Goal: Check status: Check status

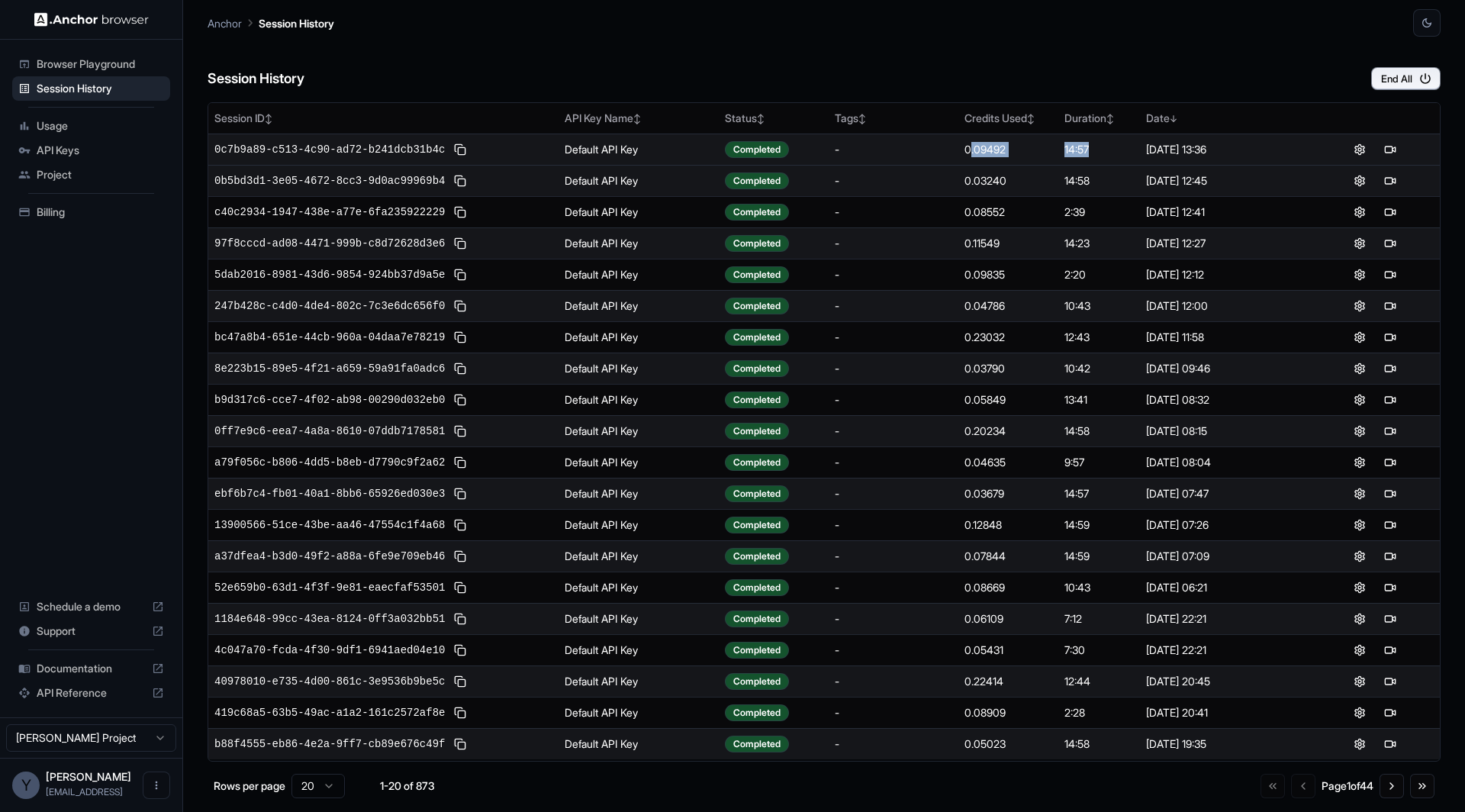
drag, startPoint x: 1116, startPoint y: 160, endPoint x: 972, endPoint y: 145, distance: 144.8
click at [972, 145] on tr "0c7b9a89-c513-4c90-ad72-b241dcb31b4c Default API Key Completed - 0.09492 14:57 …" at bounding box center [825, 149] width 1232 height 31
click at [972, 145] on div "0.09492" at bounding box center [1008, 149] width 88 height 15
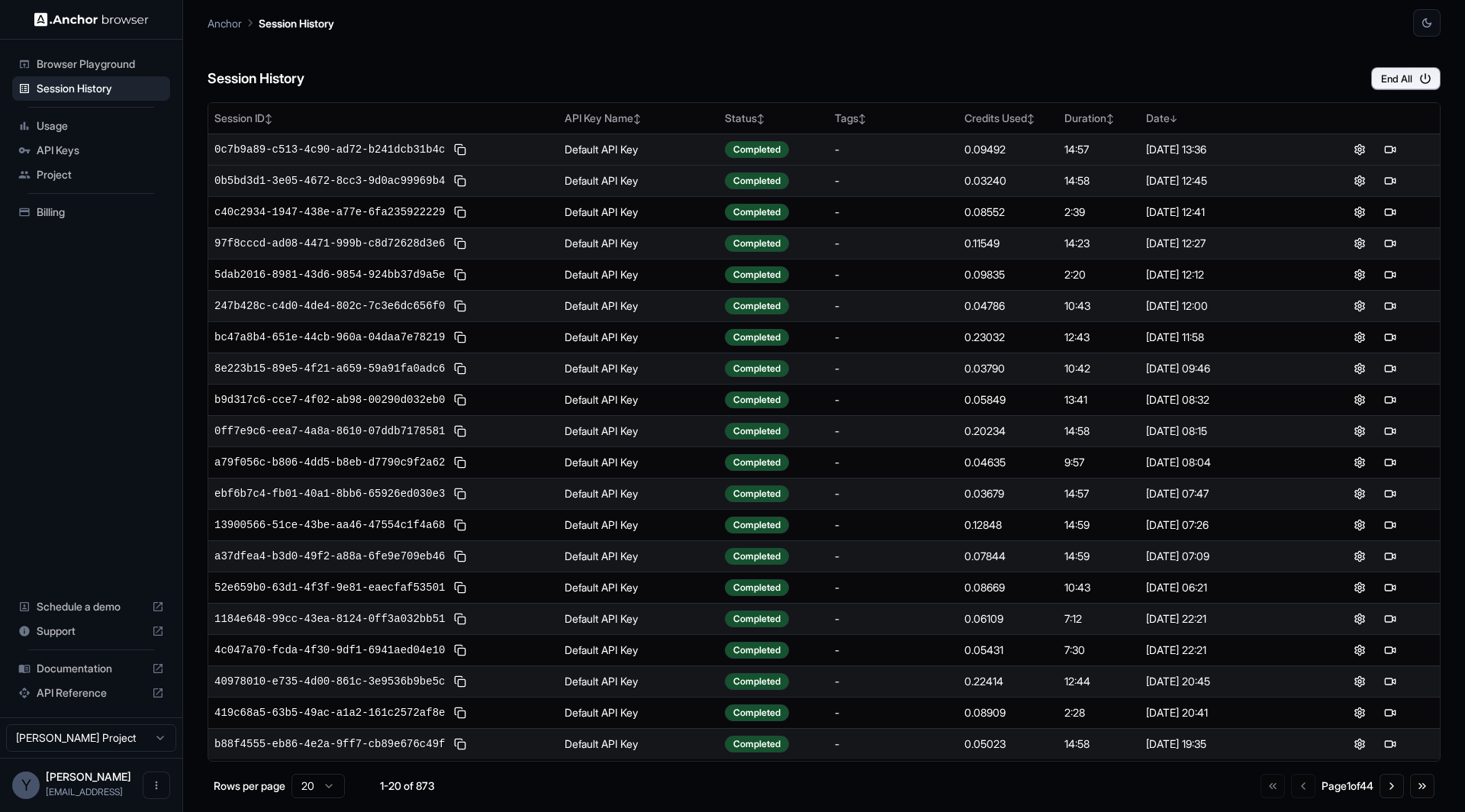
click at [1037, 145] on div "0.09492" at bounding box center [1008, 149] width 88 height 15
drag, startPoint x: 1263, startPoint y: 154, endPoint x: 214, endPoint y: 150, distance: 1049.0
click at [214, 150] on tr "0c7b9a89-c513-4c90-ad72-b241dcb31b4c Default API Key Completed - 0.09492 14:57 …" at bounding box center [825, 149] width 1232 height 31
click at [1401, 147] on button at bounding box center [1400, 149] width 18 height 18
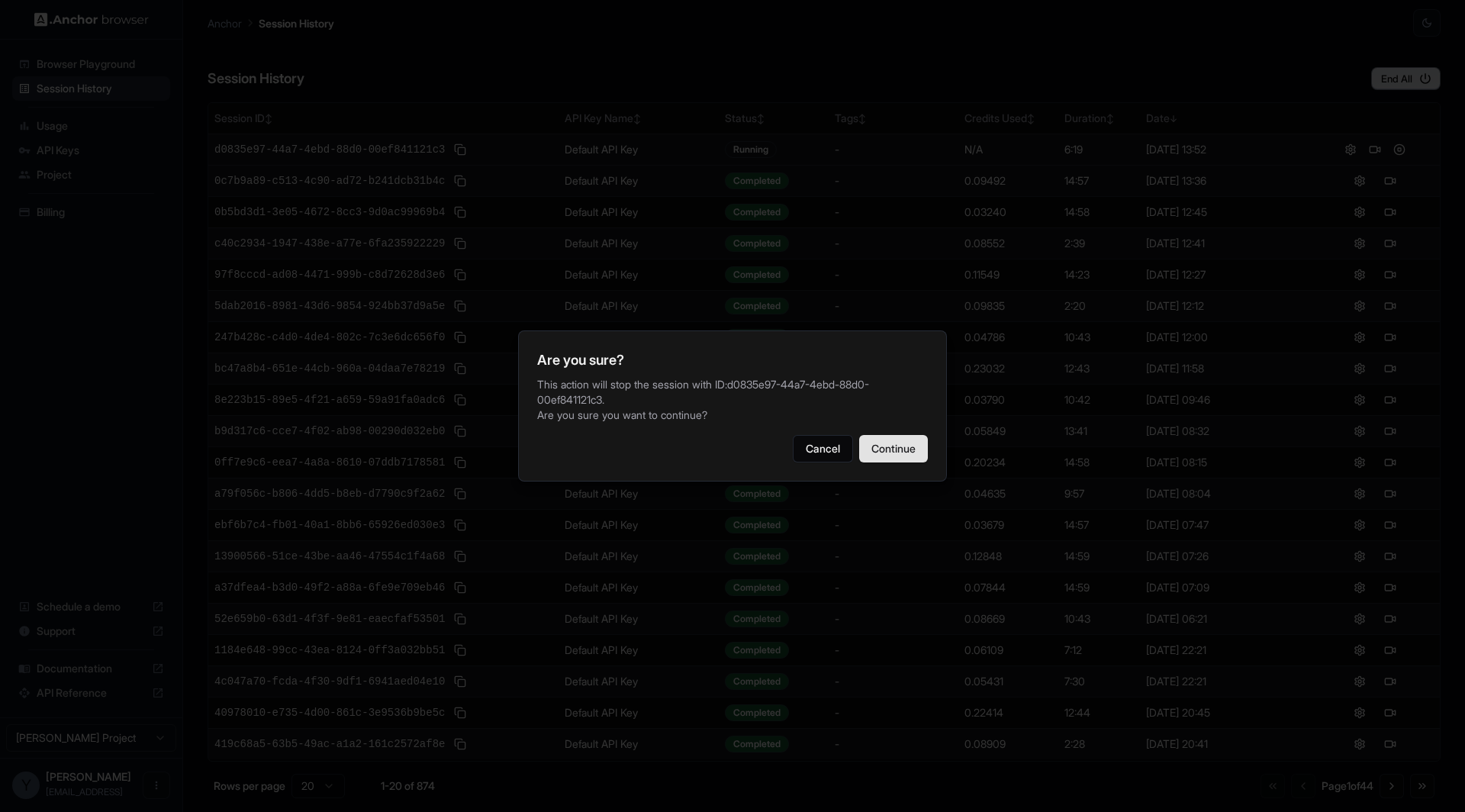
click at [892, 450] on button "Continue" at bounding box center [893, 448] width 68 height 28
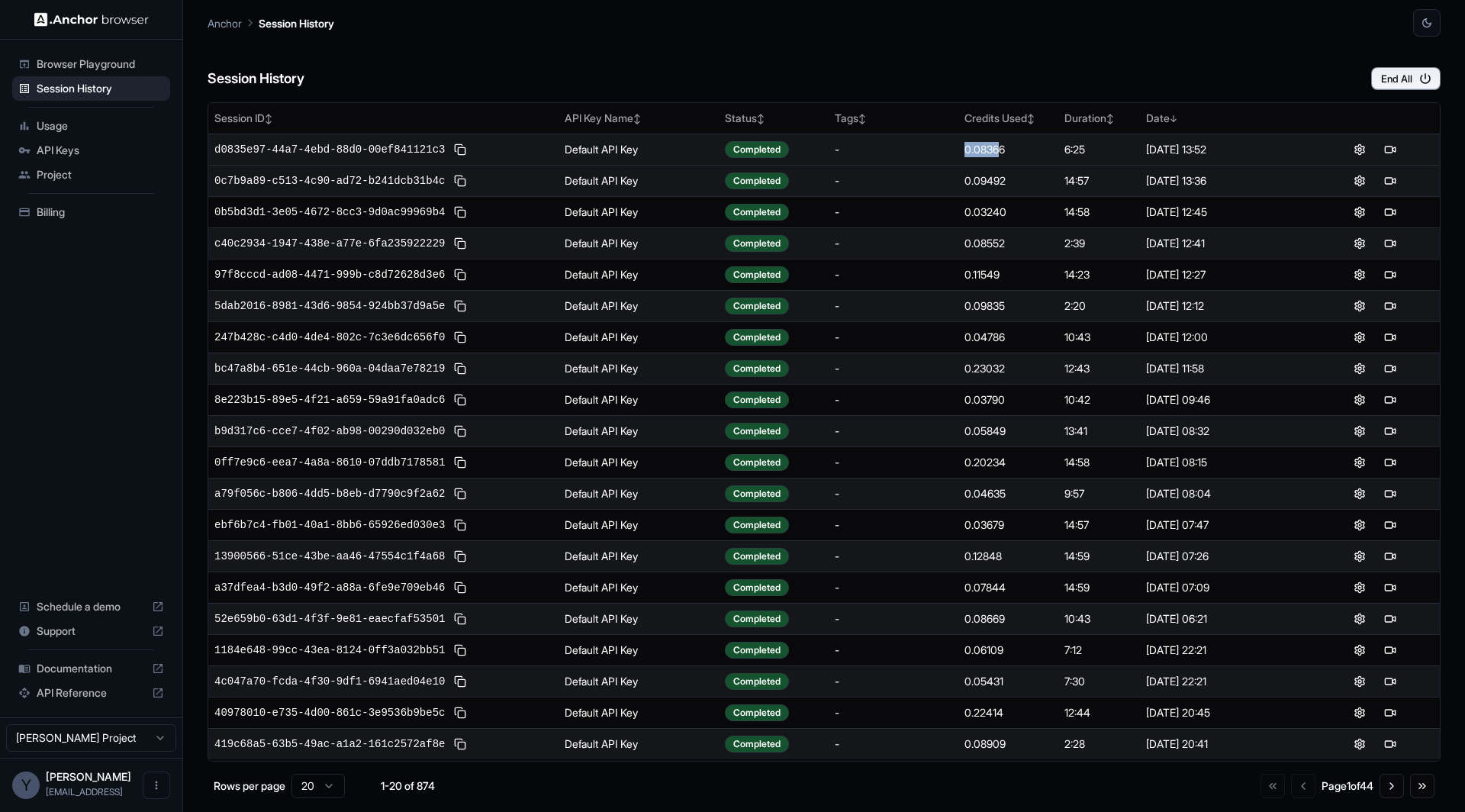
drag, startPoint x: 965, startPoint y: 149, endPoint x: 1021, endPoint y: 149, distance: 56.0
click at [1003, 149] on td "0.08366" at bounding box center [1008, 149] width 100 height 31
click at [1021, 149] on div "0.08366" at bounding box center [1008, 149] width 88 height 15
drag, startPoint x: 1021, startPoint y: 149, endPoint x: 931, endPoint y: 149, distance: 90.0
click at [932, 149] on tr "d0835e97-44a7-4ebd-88d0-00ef841121c3 Default API Key Completed - 0.08366 6:25 […" at bounding box center [825, 149] width 1232 height 31
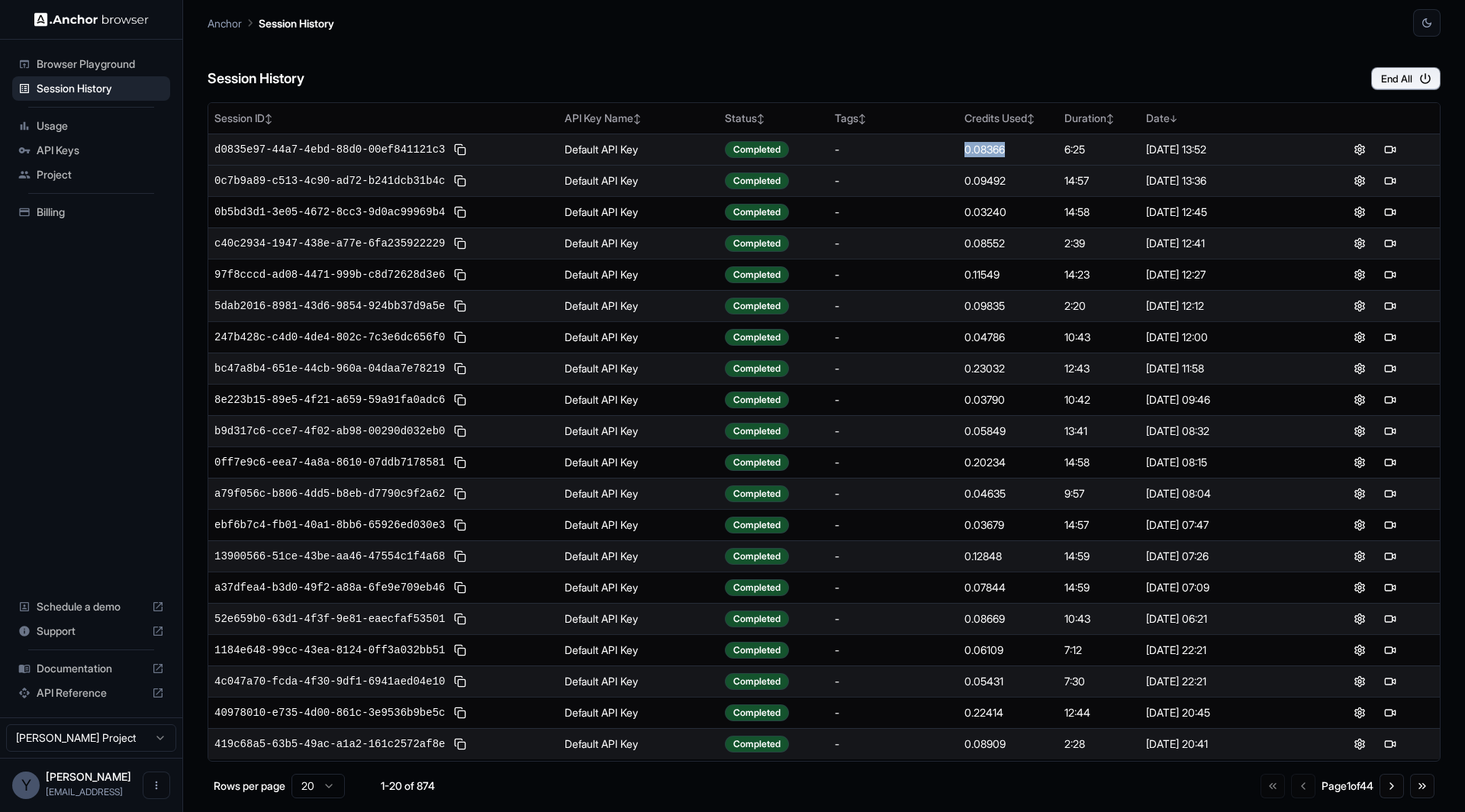
click at [931, 149] on div "-" at bounding box center [893, 149] width 118 height 15
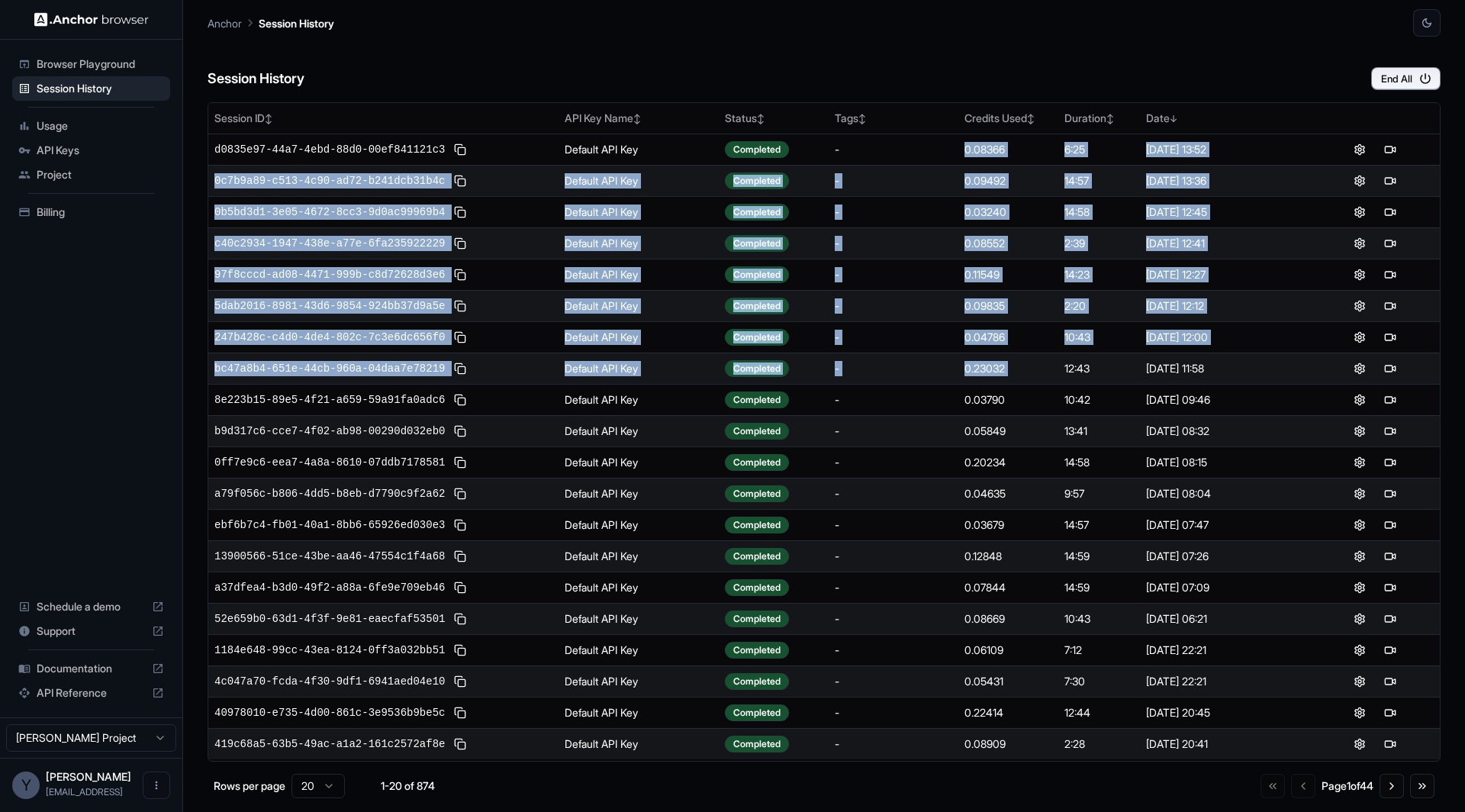
drag, startPoint x: 931, startPoint y: 149, endPoint x: 1060, endPoint y: 369, distance: 255.0
click at [1060, 369] on tbody "d0835e97-44a7-4ebd-88d0-00ef841121c3 Default API Key Completed - 0.08366 6:25 […" at bounding box center [825, 446] width 1232 height 626
click at [1060, 369] on td "12:43" at bounding box center [1099, 367] width 81 height 31
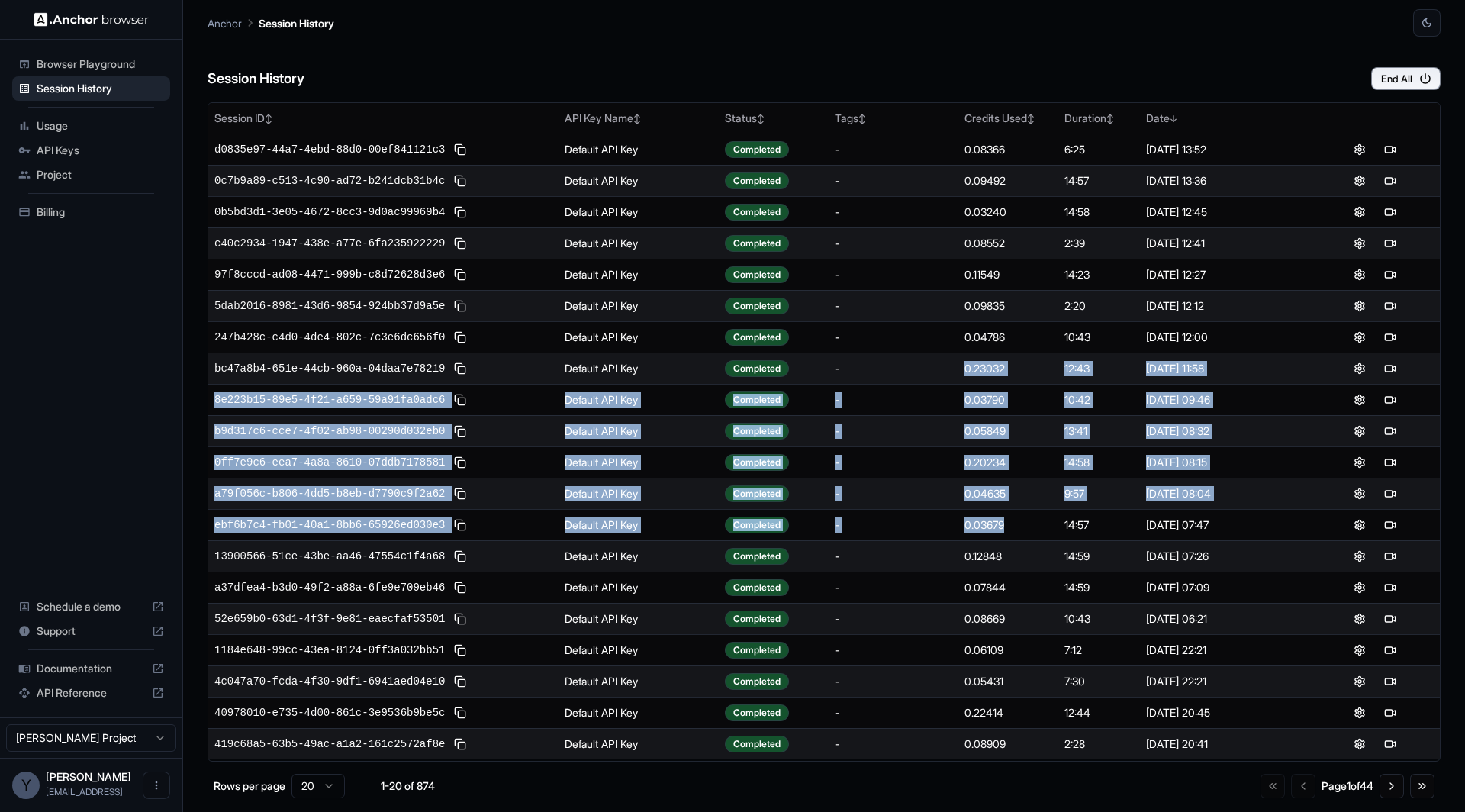
drag, startPoint x: 1035, startPoint y: 516, endPoint x: 961, endPoint y: 354, distance: 178.1
click at [962, 362] on tbody "d0835e97-44a7-4ebd-88d0-00ef841121c3 Default API Key Completed - 0.08366 6:25 […" at bounding box center [825, 446] width 1232 height 626
click at [961, 354] on td "0.23032" at bounding box center [1008, 367] width 100 height 31
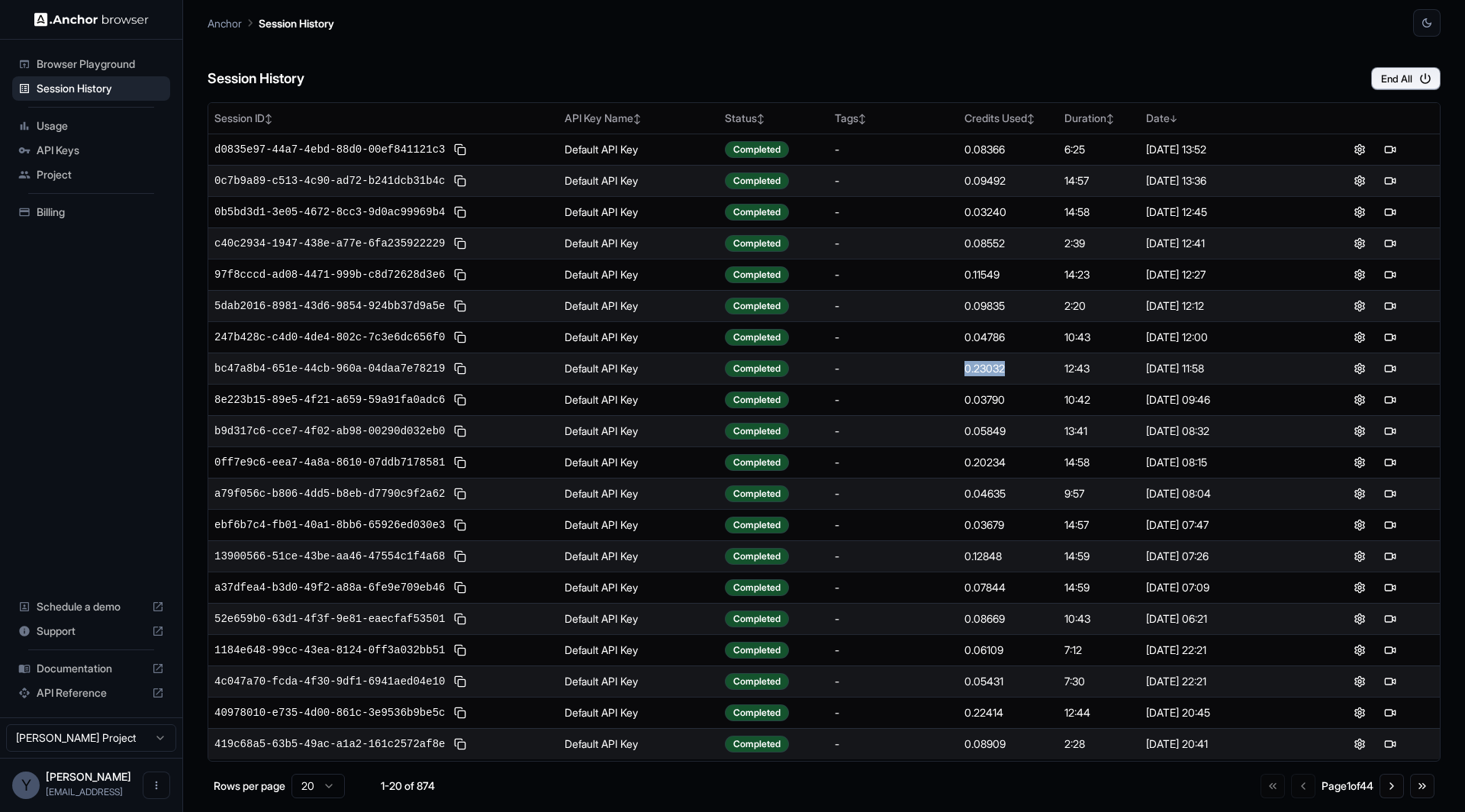
drag, startPoint x: 983, startPoint y: 363, endPoint x: 943, endPoint y: 363, distance: 40.0
click at [946, 363] on tr "bc47a8b4-651e-44cb-960a-04daa7e78219 Default API Key Completed - 0.23032 12:43 …" at bounding box center [825, 367] width 1232 height 31
click at [943, 363] on div "-" at bounding box center [893, 368] width 118 height 15
click at [1361, 365] on button at bounding box center [1360, 369] width 18 height 18
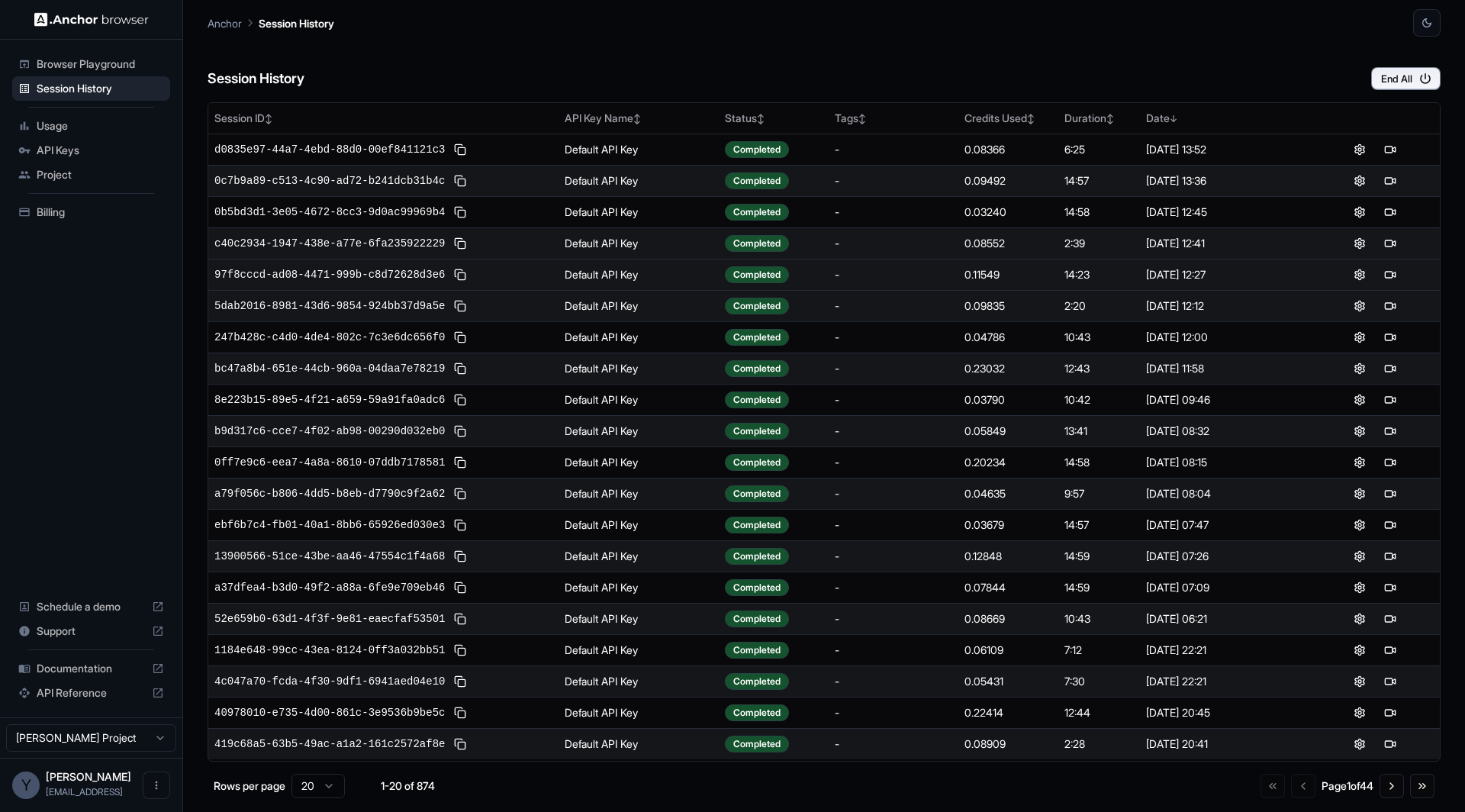
drag, startPoint x: 1262, startPoint y: 275, endPoint x: 956, endPoint y: 275, distance: 306.0
click at [956, 275] on tr "97f8cccd-ad08-4471-999b-c8d72628d3e6 Default API Key Completed - 0.11549 14:23 …" at bounding box center [825, 274] width 1232 height 31
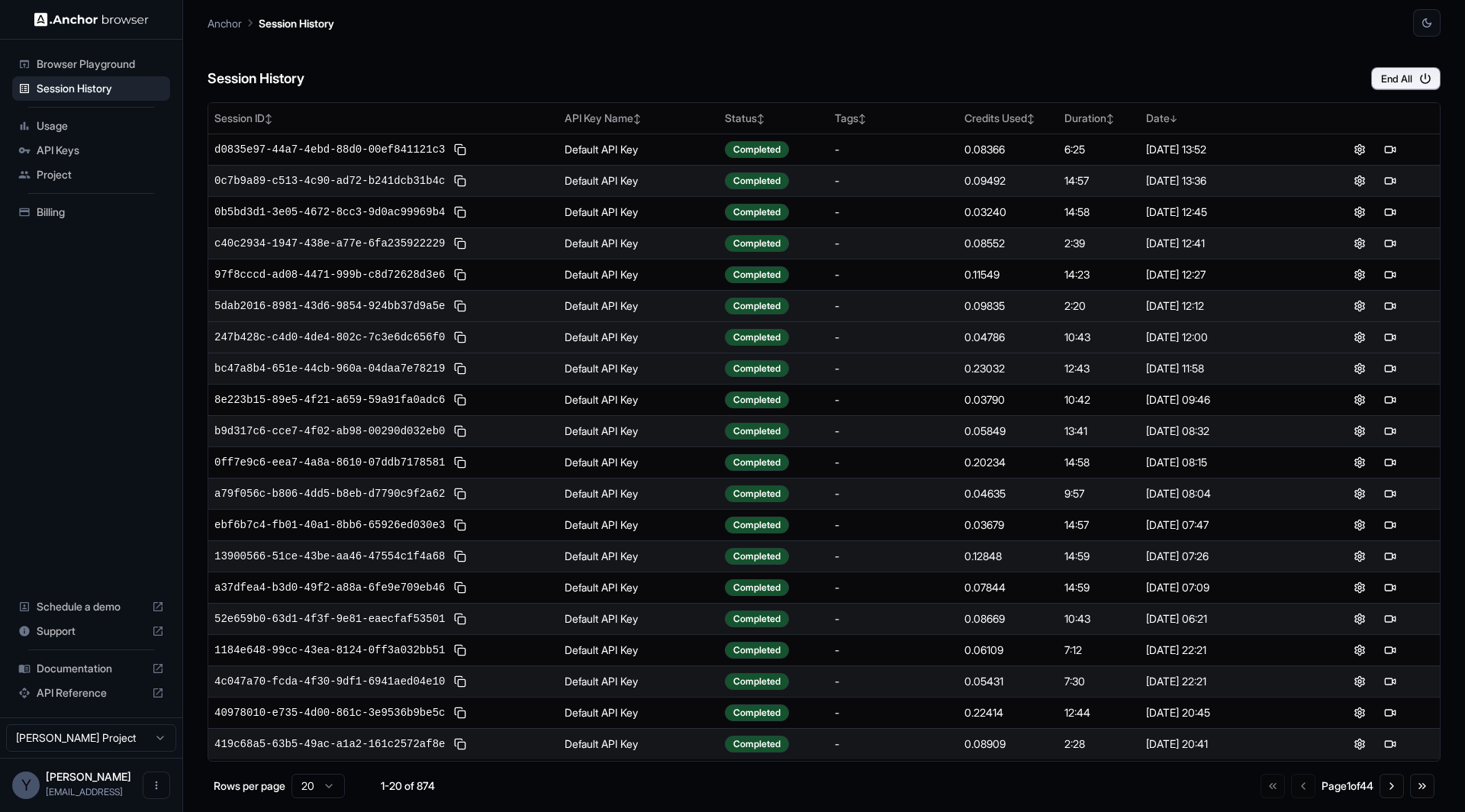
click at [1054, 335] on td "0.04786" at bounding box center [1008, 336] width 100 height 31
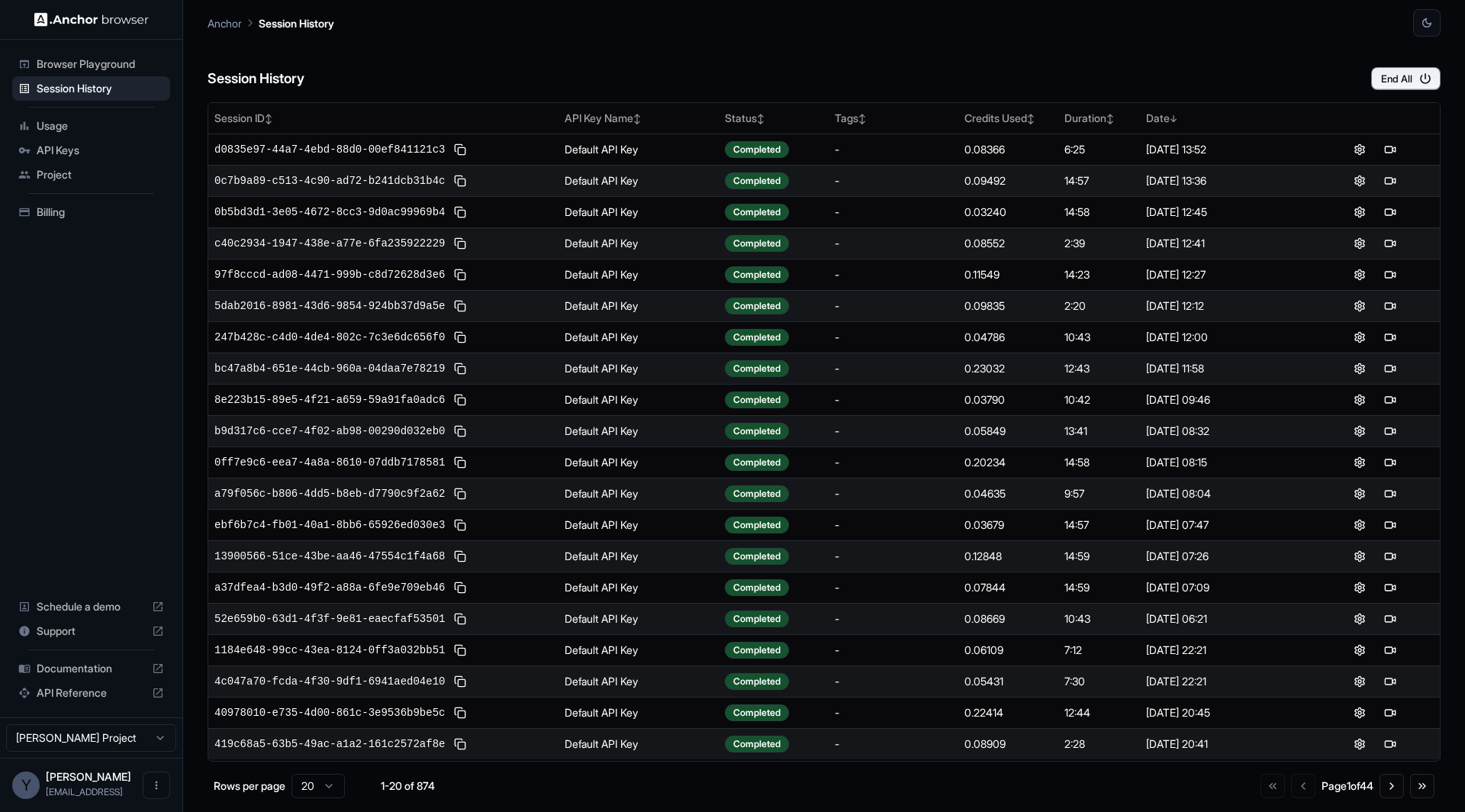
drag, startPoint x: 1257, startPoint y: 363, endPoint x: 948, endPoint y: 364, distance: 309.0
click at [948, 364] on tr "bc47a8b4-651e-44cb-960a-04daa7e78219 Default API Key Completed - 0.23032 12:43 …" at bounding box center [825, 367] width 1232 height 31
copy tr "0.23032 12:43 [DATE] 11:58"
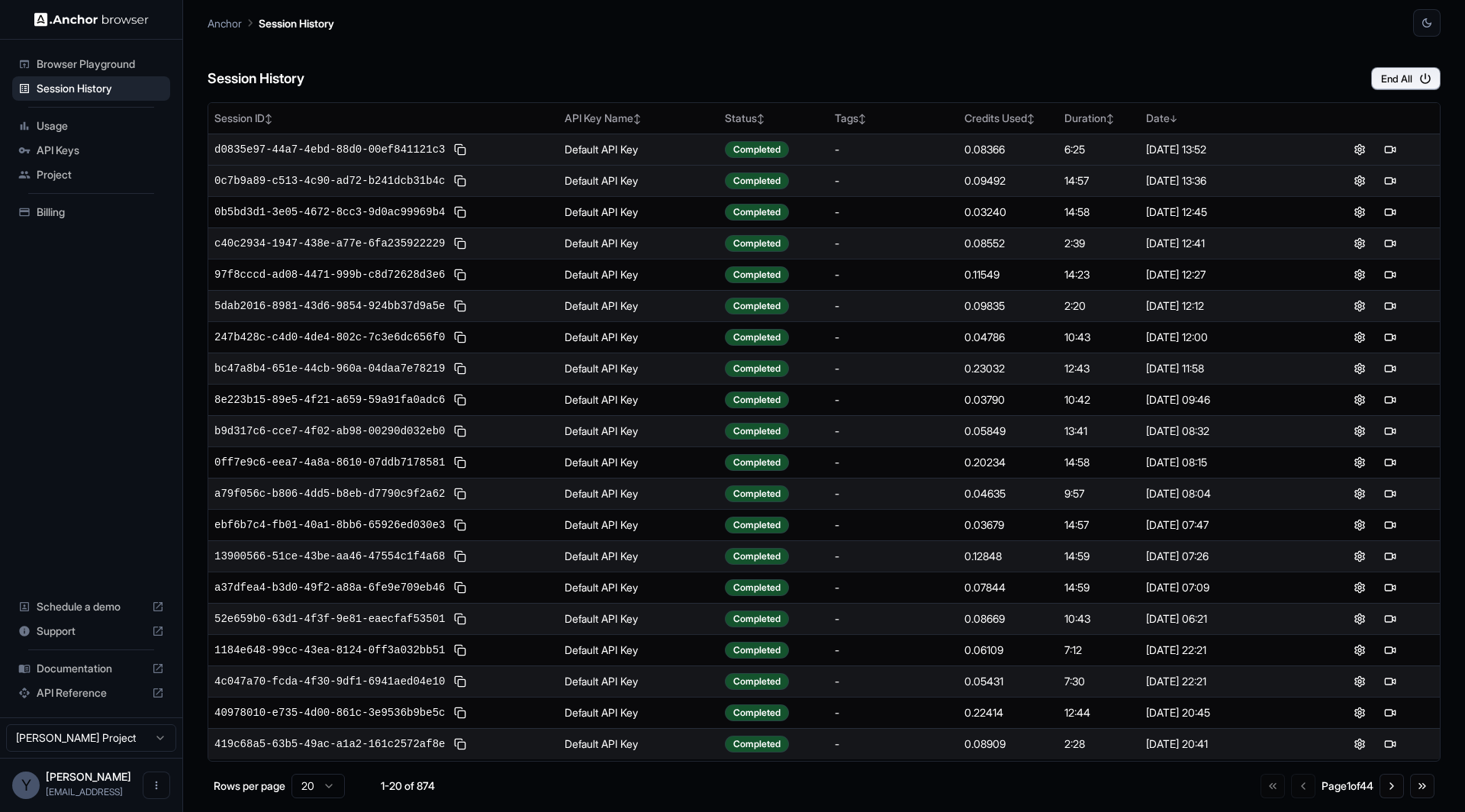
click at [995, 149] on div "0.08366" at bounding box center [1008, 149] width 88 height 15
click at [957, 148] on td "-" at bounding box center [893, 149] width 129 height 31
drag, startPoint x: 957, startPoint y: 148, endPoint x: 1249, endPoint y: 148, distance: 292.0
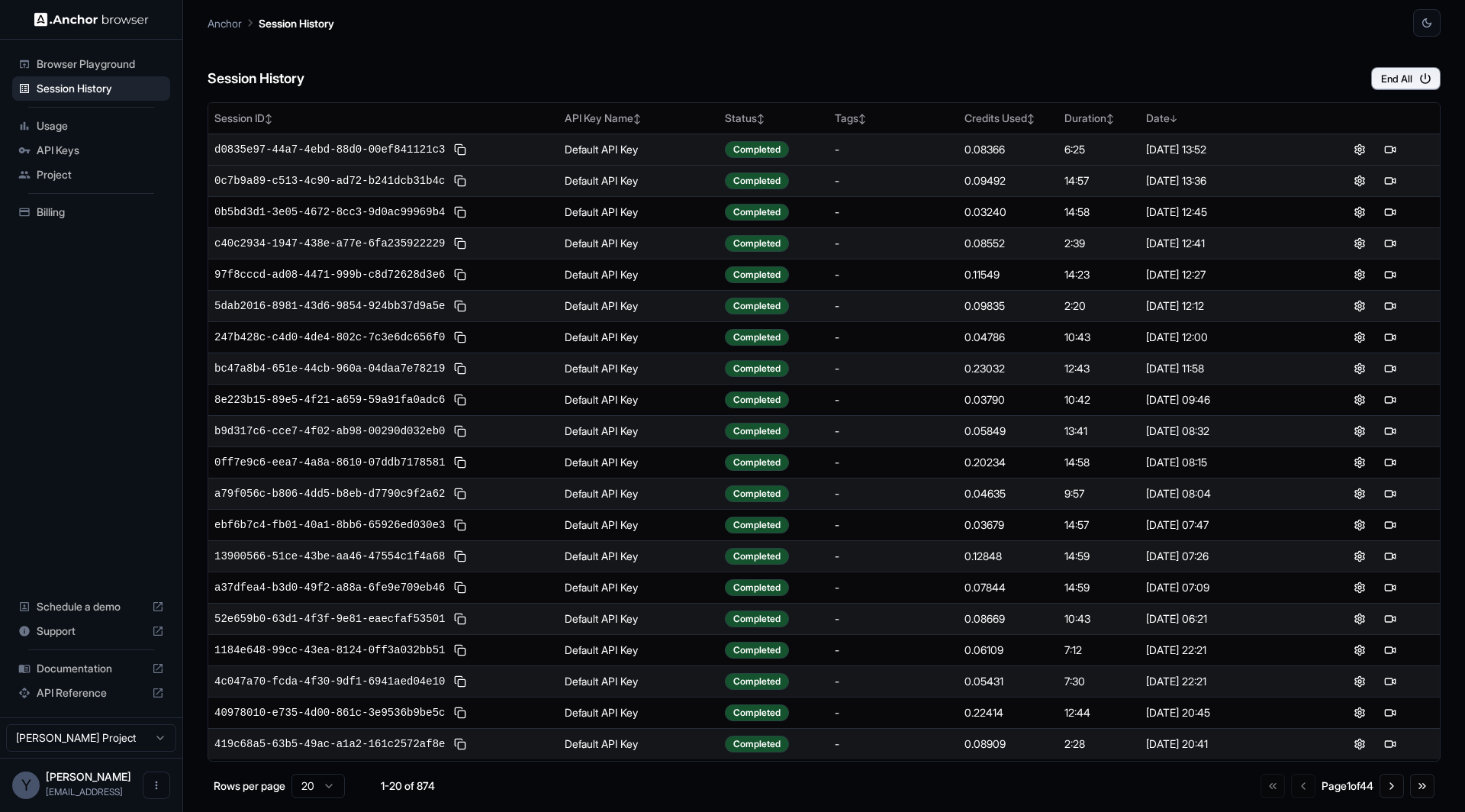
click at [1249, 148] on tr "d0835e97-44a7-4ebd-88d0-00ef841121c3 Default API Key Completed - 0.08366 6:25 […" at bounding box center [825, 149] width 1232 height 31
copy tr "0.08366 6:25 [DATE] 13:52"
click at [1362, 143] on button at bounding box center [1360, 149] width 18 height 18
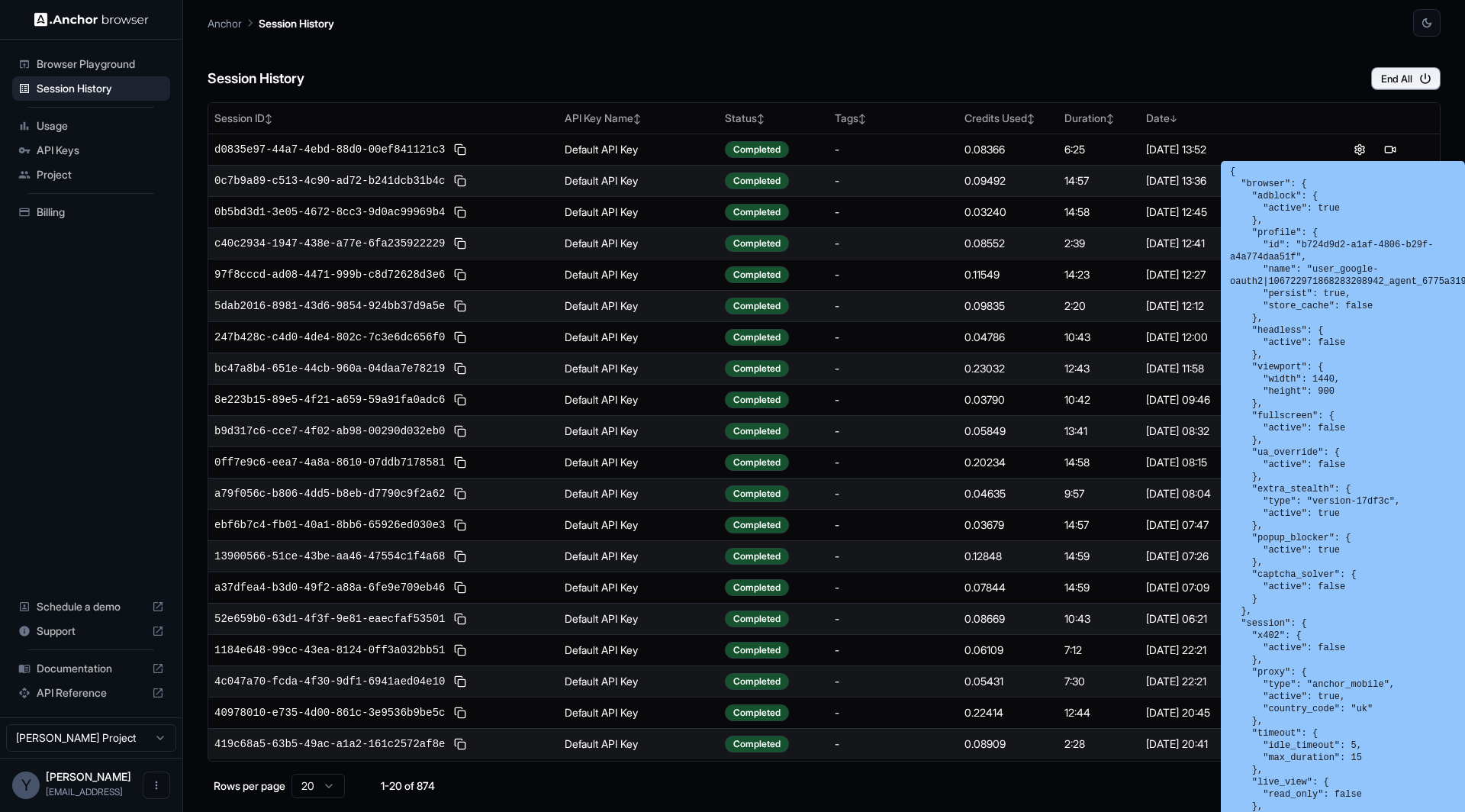
click at [1124, 75] on div "Session History End All" at bounding box center [824, 63] width 1233 height 53
